Goal: Task Accomplishment & Management: Manage account settings

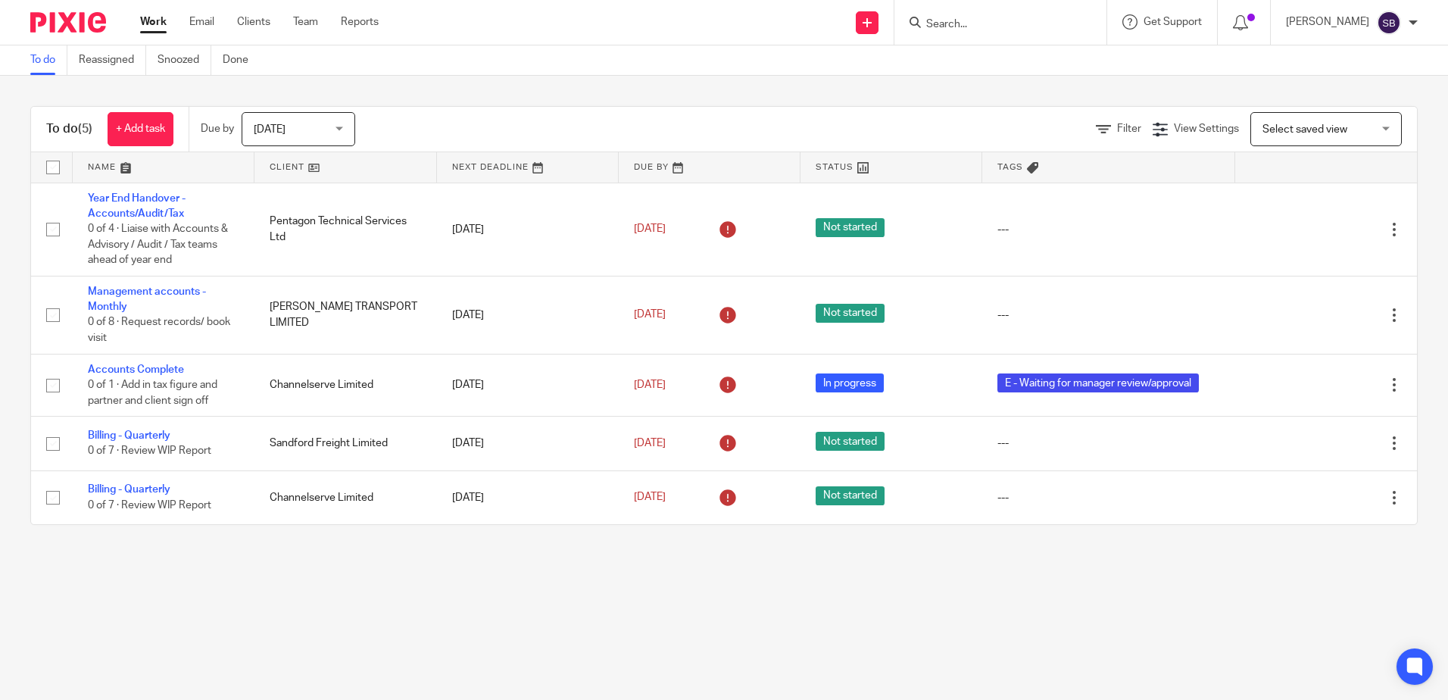
click at [999, 26] on input "Search" at bounding box center [993, 25] width 136 height 14
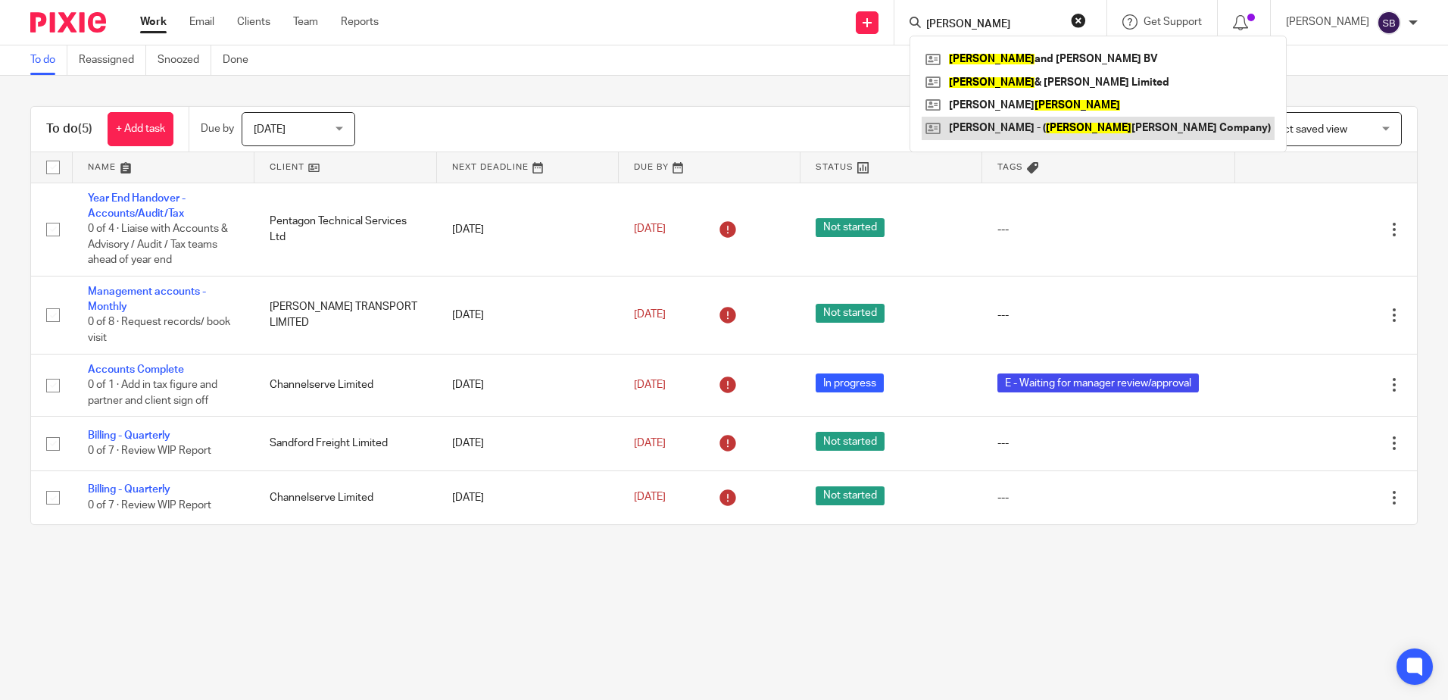
type input "smith"
click at [1064, 126] on link at bounding box center [1098, 128] width 353 height 23
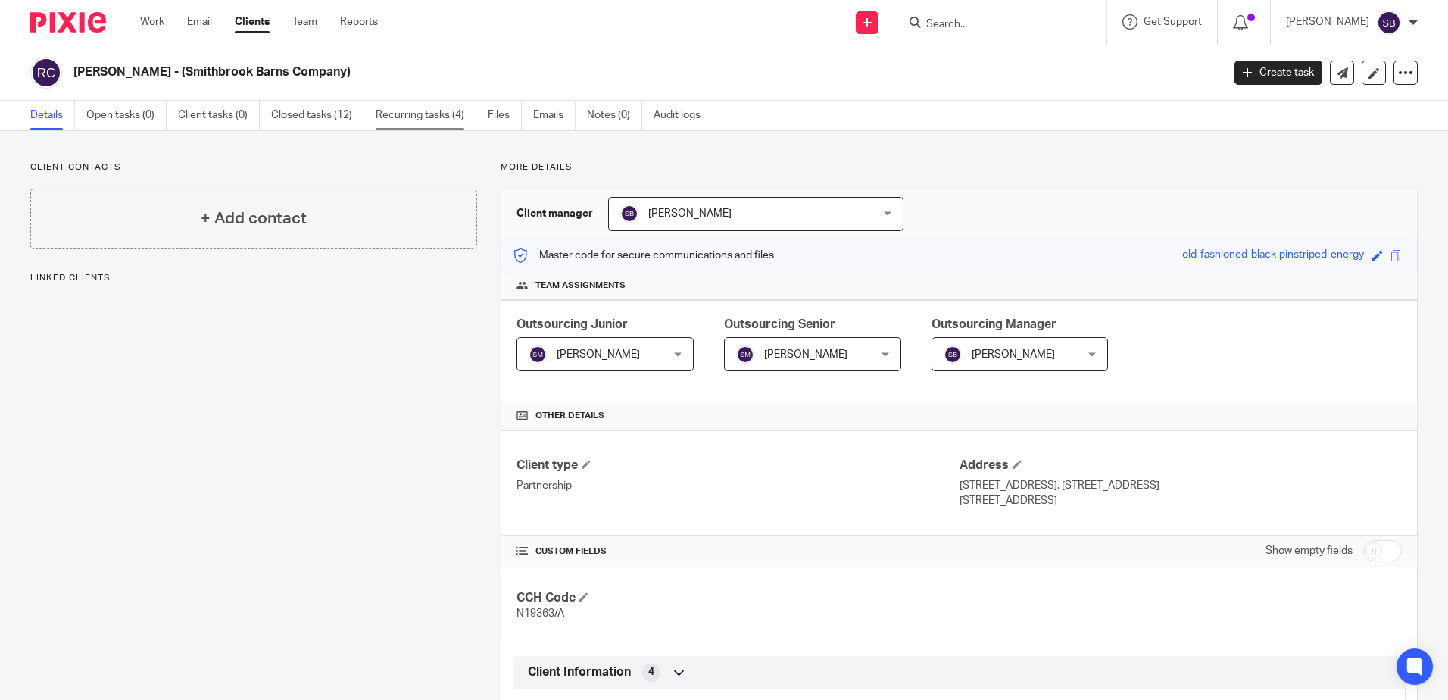
click at [404, 117] on link "Recurring tasks (4)" at bounding box center [426, 116] width 101 height 30
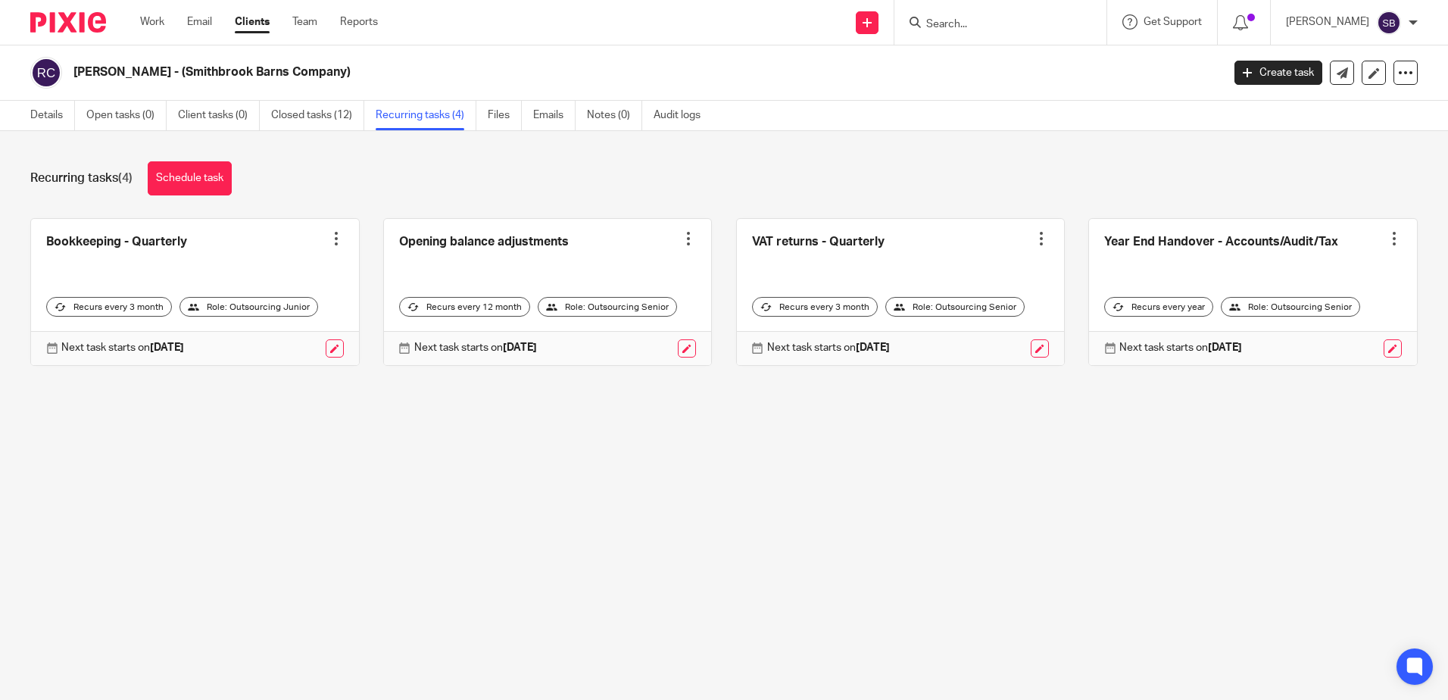
click at [1034, 239] on div at bounding box center [1041, 238] width 15 height 15
click at [973, 341] on button "Cancel schedule" at bounding box center [968, 336] width 121 height 20
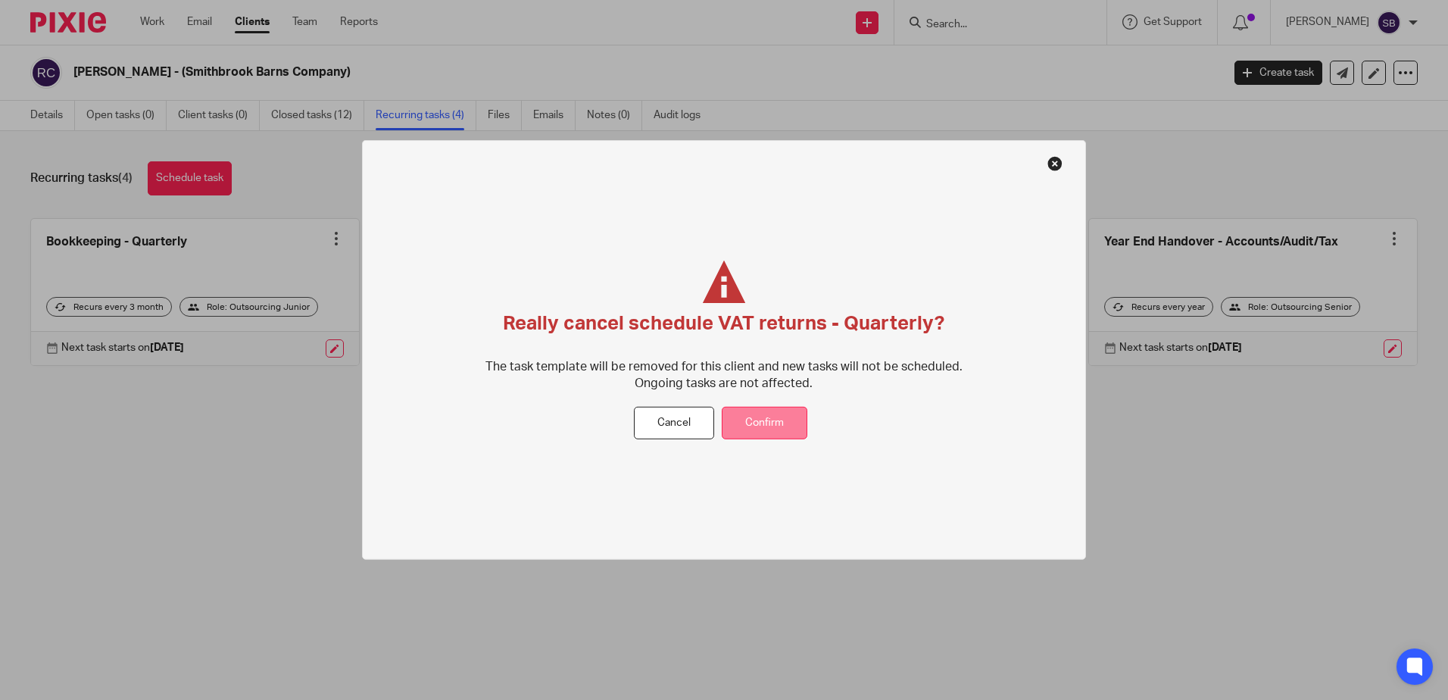
click at [789, 418] on button "Confirm" at bounding box center [765, 423] width 86 height 33
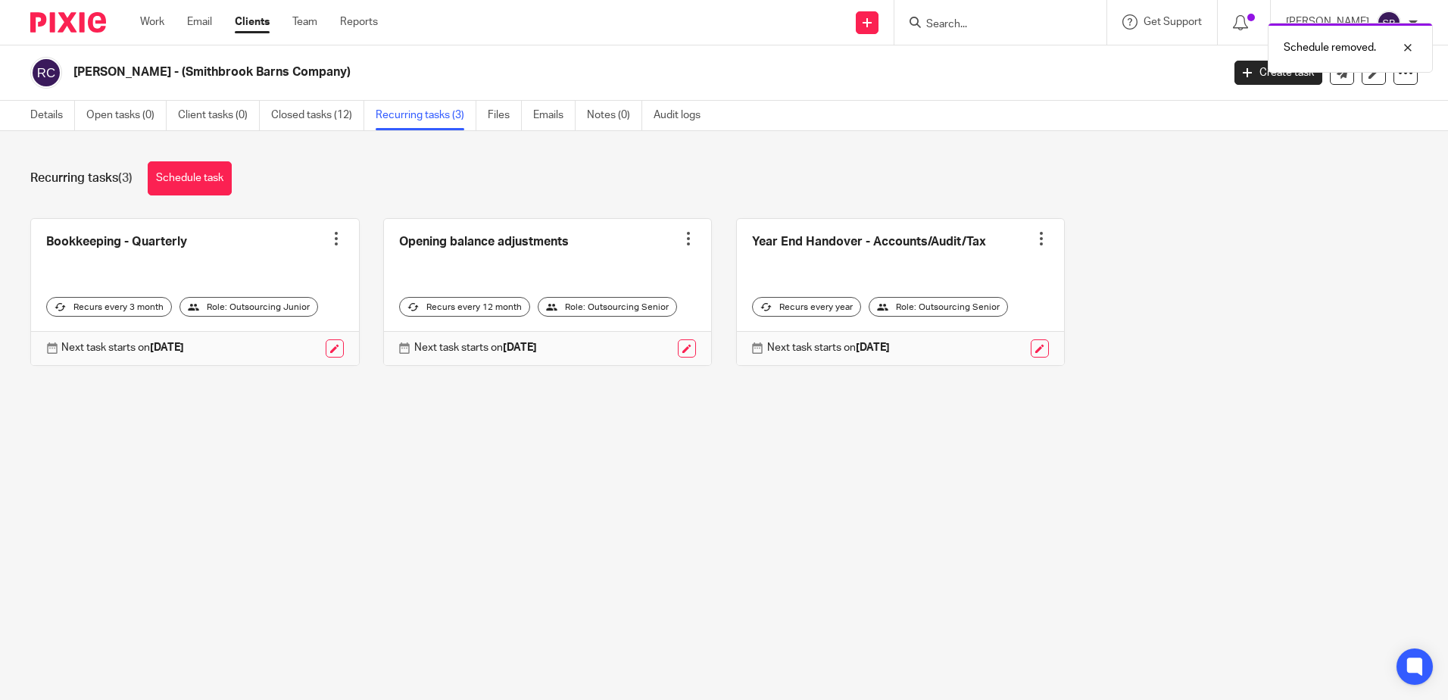
click at [255, 479] on main "[PERSON_NAME] - (Smithbrook Barns Company) Create task Update from Companies Ho…" at bounding box center [724, 350] width 1448 height 700
click at [151, 15] on link "Work" at bounding box center [152, 21] width 24 height 15
